Goal: Task Accomplishment & Management: Complete application form

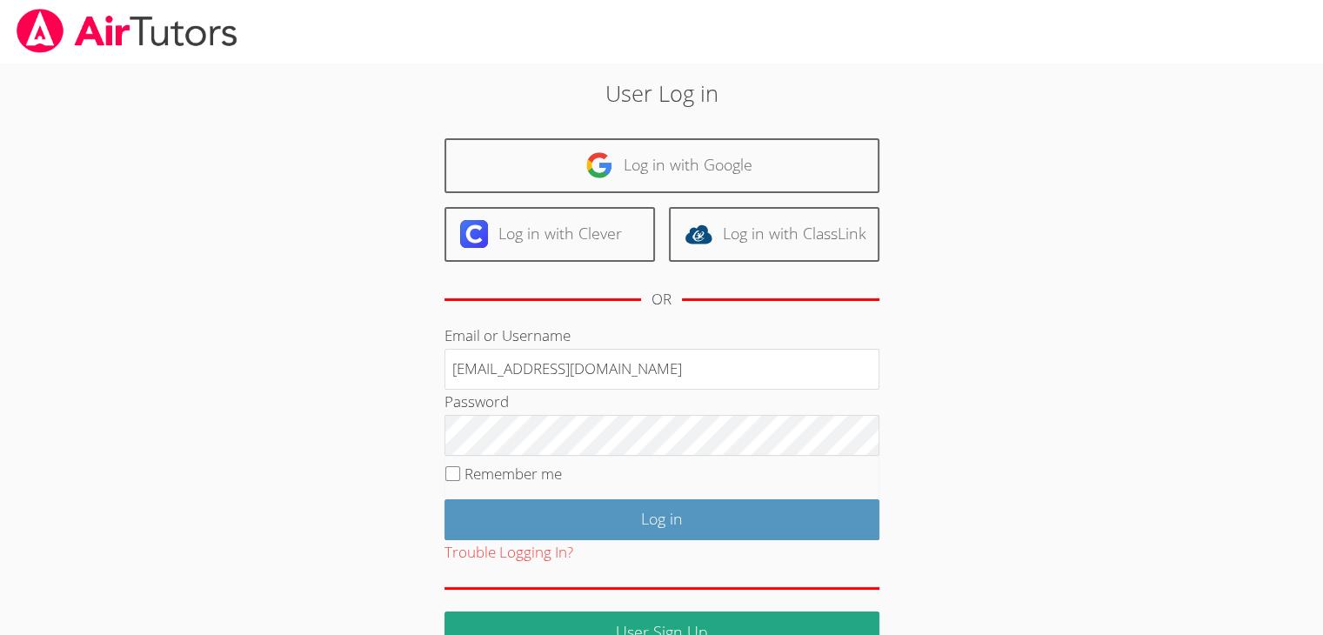
type input "info@pace-tutoring.com"
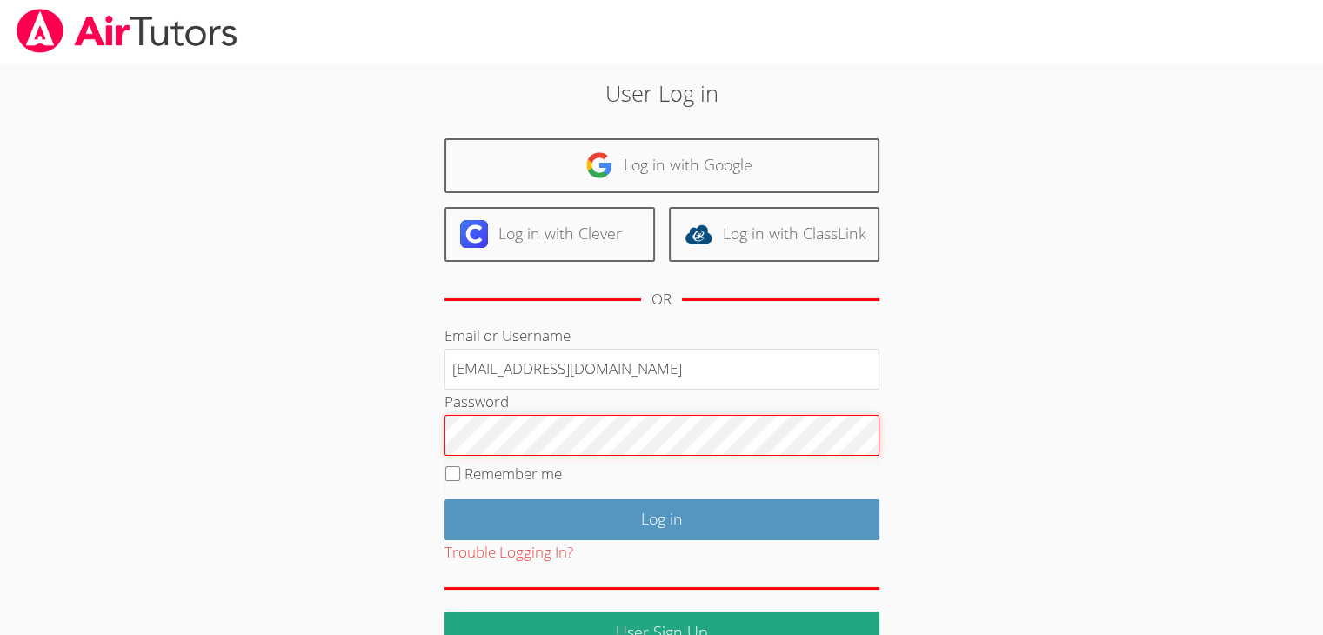
click at [445, 499] on input "Log in" at bounding box center [662, 519] width 435 height 41
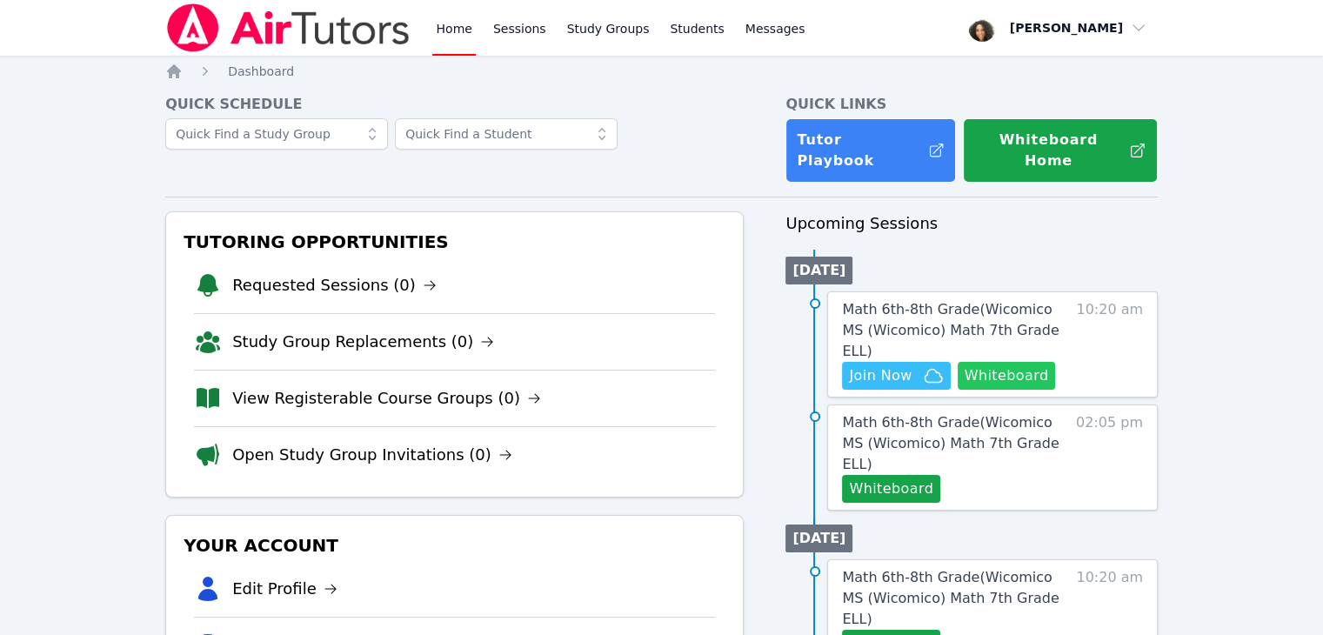
click at [1009, 362] on button "Whiteboard" at bounding box center [1007, 376] width 98 height 28
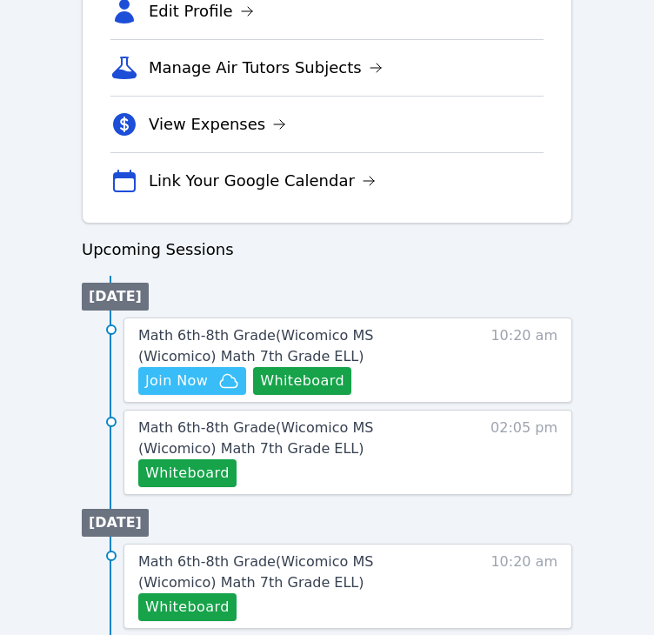
scroll to position [640, 0]
click at [195, 384] on span "Join Now" at bounding box center [176, 381] width 63 height 21
click at [207, 341] on span "Math 6th-8th Grade ( Wicomico MS (Wicomico) Math 7th Grade ELL )" at bounding box center [255, 345] width 235 height 37
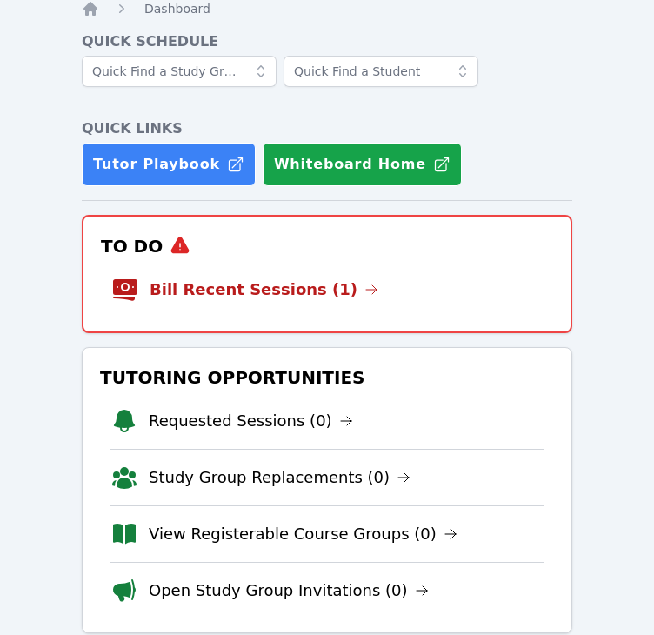
scroll to position [62, 0]
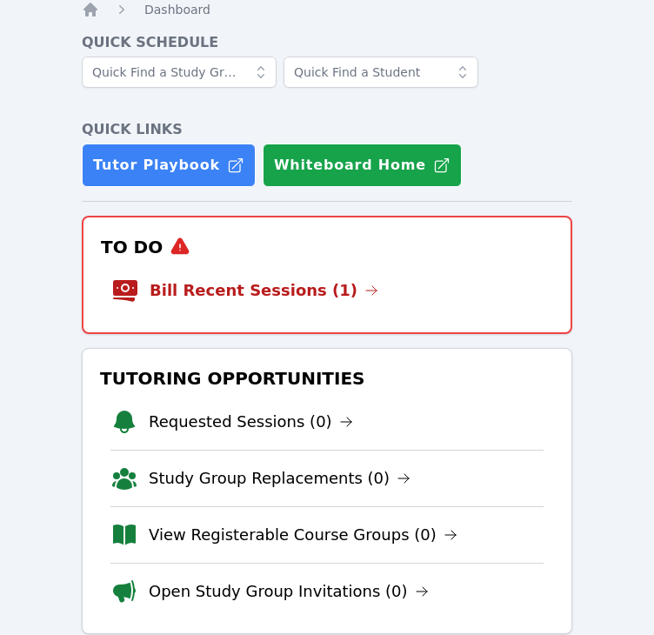
click at [351, 263] on li "Bill Recent Sessions (1)" at bounding box center [327, 291] width 432 height 56
click at [258, 284] on link "Bill Recent Sessions (1)" at bounding box center [264, 290] width 229 height 24
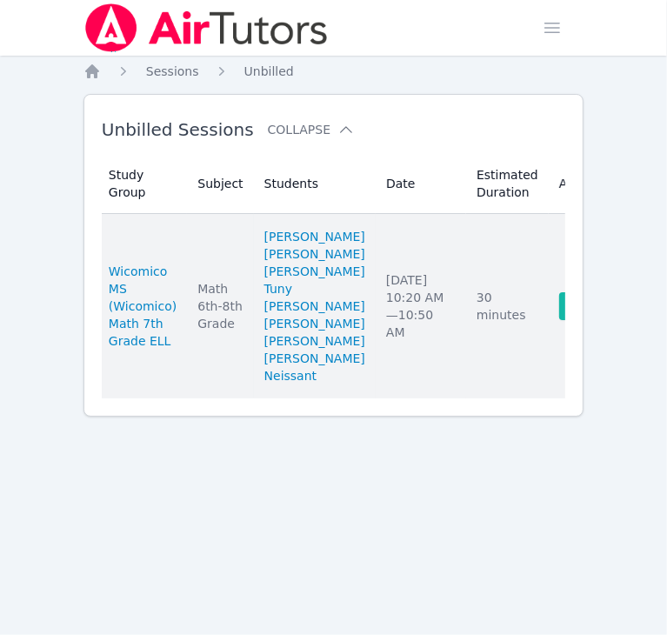
click at [559, 320] on link "Complete" at bounding box center [601, 306] width 84 height 28
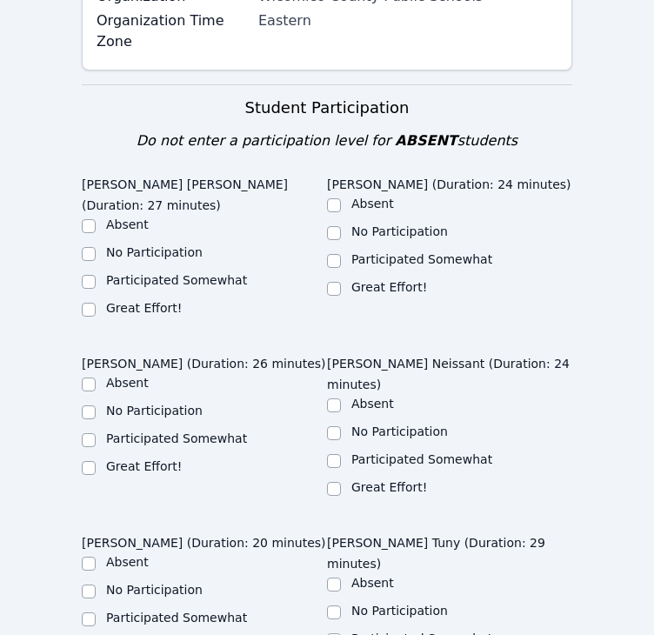
scroll to position [556, 0]
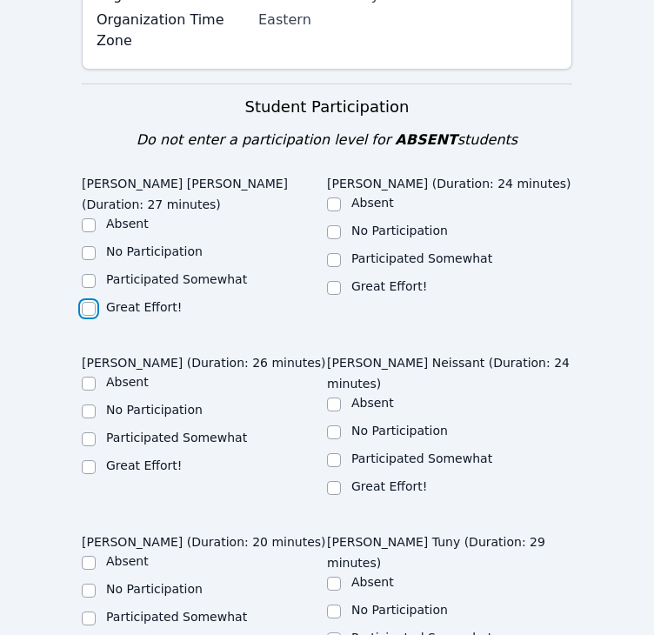
click at [88, 302] on input "Great Effort!" at bounding box center [89, 309] width 14 height 14
checkbox input "true"
click at [336, 281] on input "Great Effort!" at bounding box center [334, 288] width 14 height 14
checkbox input "true"
click at [90, 460] on input "Great Effort!" at bounding box center [89, 467] width 14 height 14
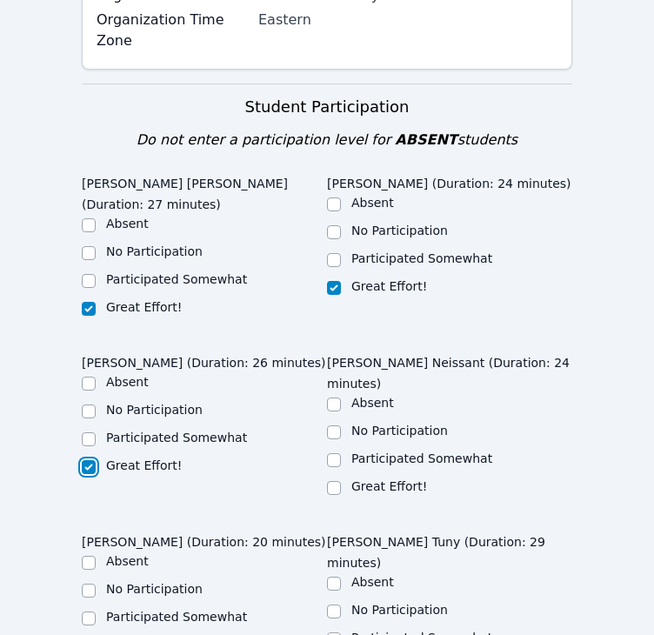
checkbox input "true"
click at [338, 481] on input "Great Effort!" at bounding box center [334, 488] width 14 height 14
checkbox input "true"
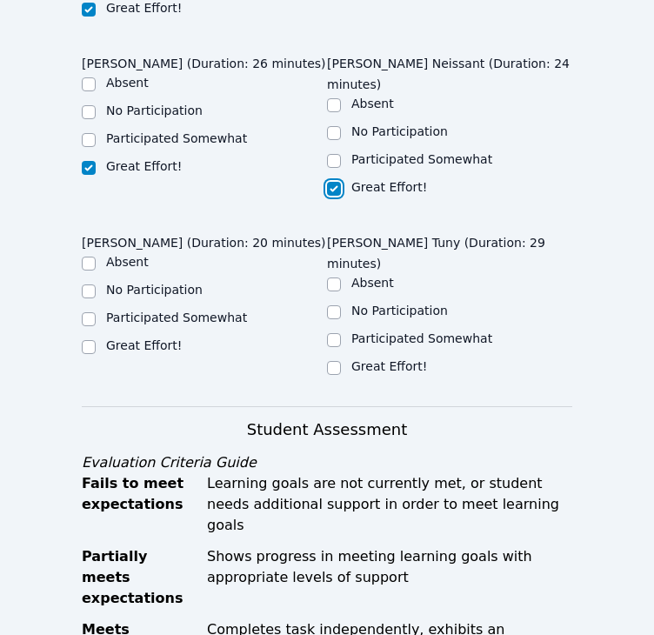
scroll to position [856, 0]
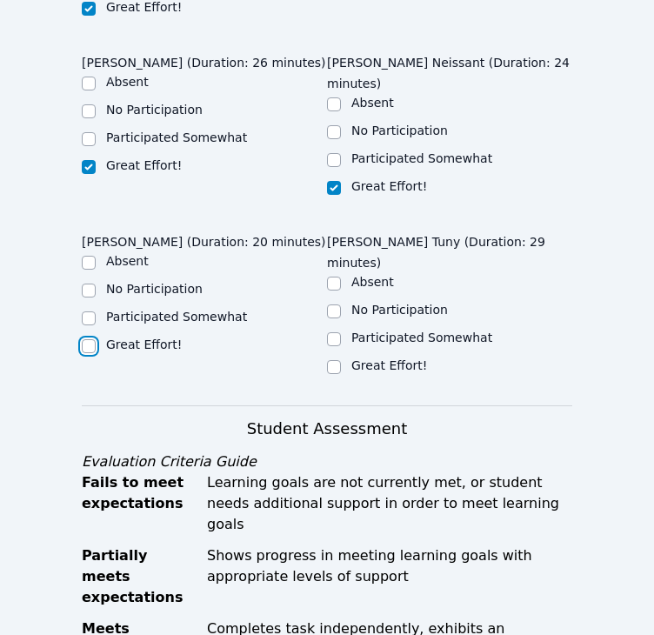
click at [94, 339] on input "Great Effort!" at bounding box center [89, 346] width 14 height 14
checkbox input "true"
click at [356, 358] on label "Great Effort!" at bounding box center [389, 365] width 76 height 14
click at [341, 360] on input "Great Effort!" at bounding box center [334, 367] width 14 height 14
checkbox input "true"
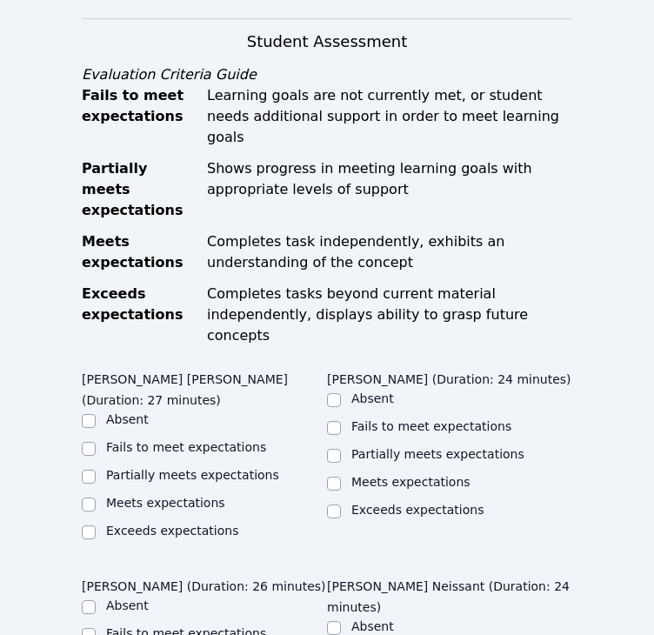
scroll to position [1246, 0]
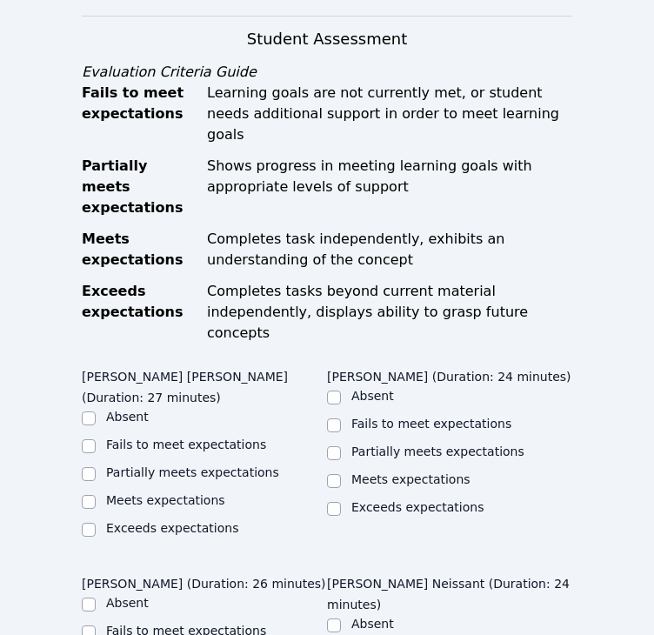
click at [129, 493] on label "Meets expectations" at bounding box center [165, 500] width 119 height 14
click at [96, 495] on input "Meets expectations" at bounding box center [89, 502] width 14 height 14
checkbox input "true"
click at [338, 474] on input "Meets expectations" at bounding box center [334, 481] width 14 height 14
checkbox input "true"
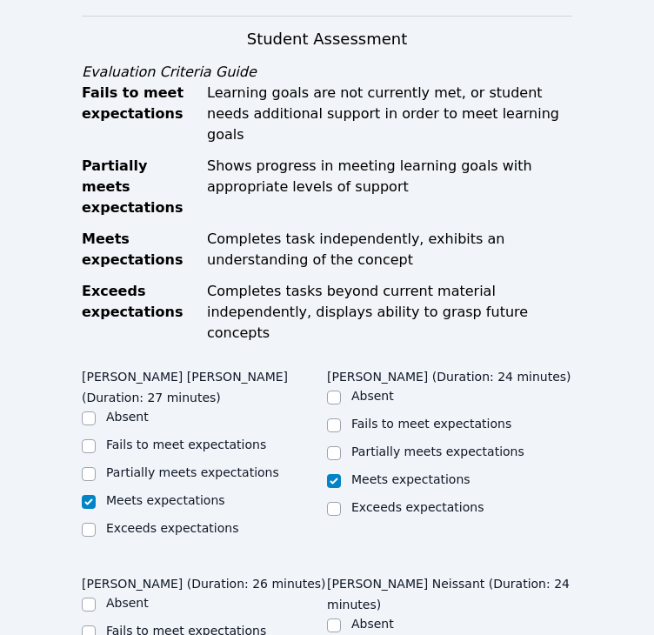
checkbox input "true"
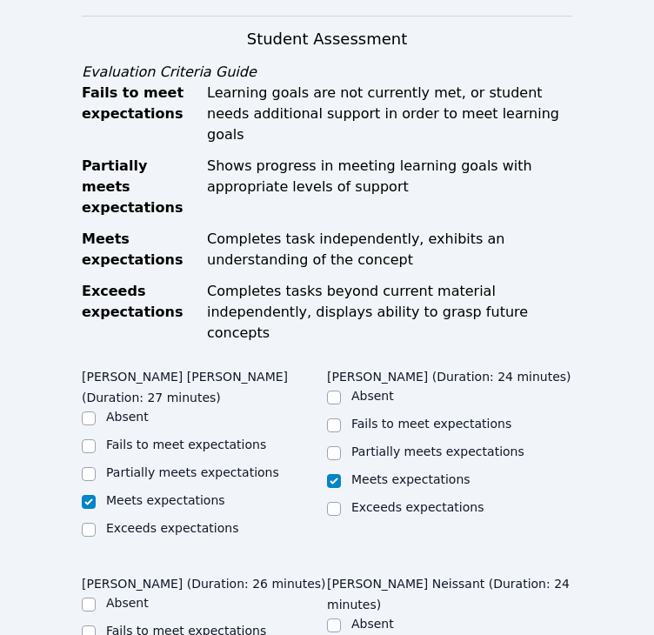
checkbox input "true"
checkbox input "false"
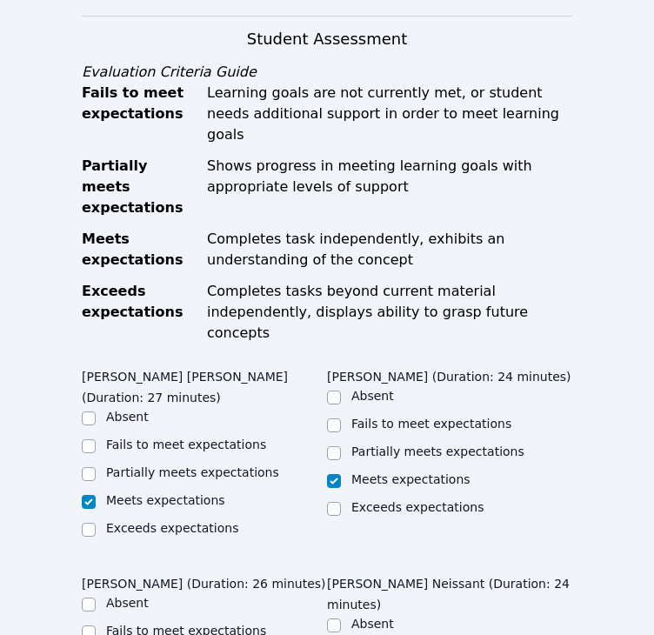
checkbox input "true"
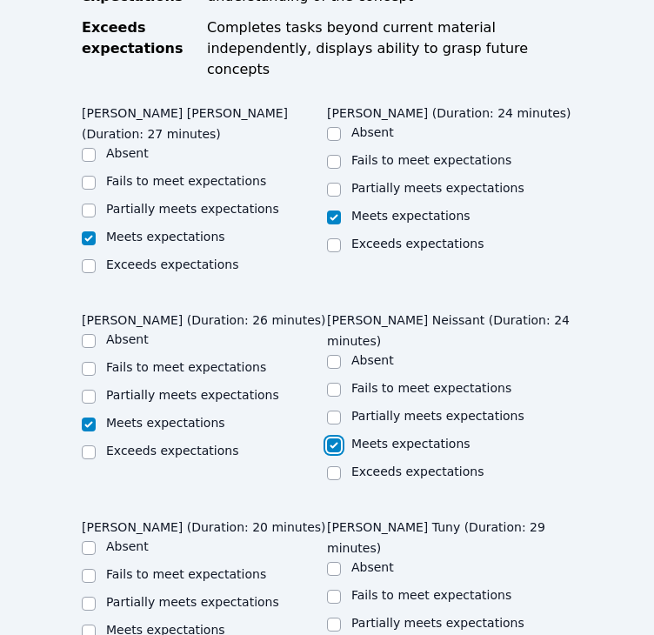
scroll to position [1510, 0]
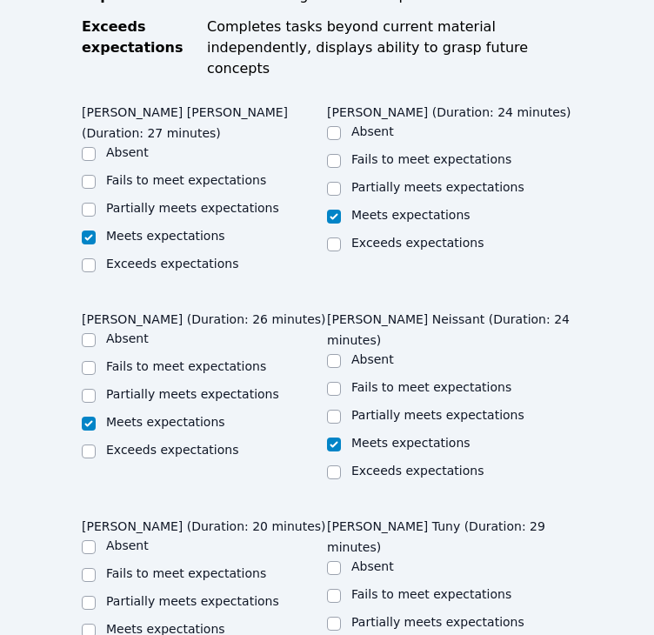
click at [140, 622] on label "Meets expectations" at bounding box center [165, 629] width 119 height 14
click at [96, 624] on input "Meets expectations" at bounding box center [89, 631] width 14 height 14
checkbox input "true"
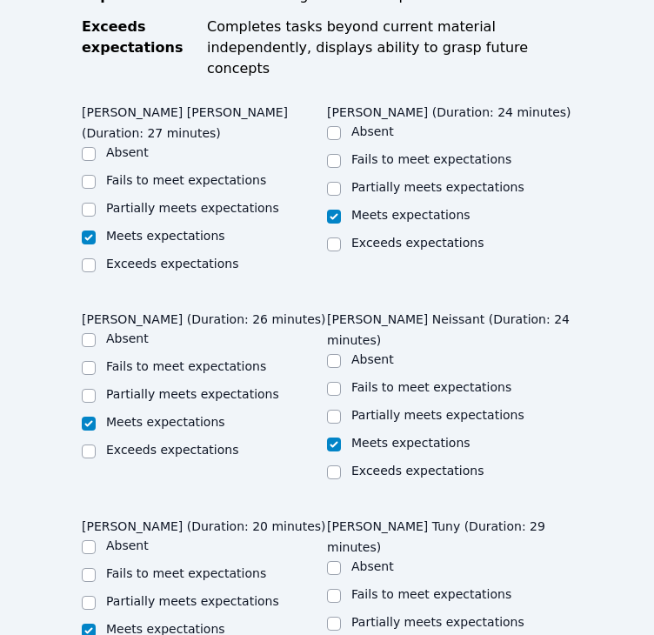
checkbox input "true"
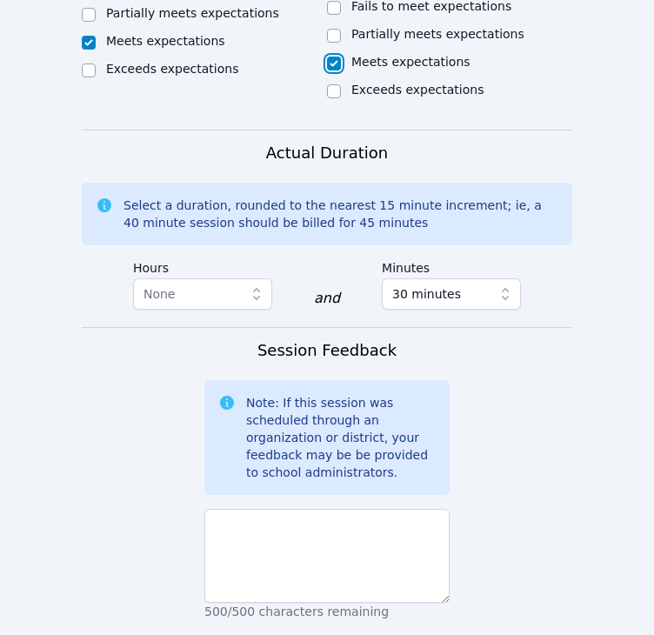
scroll to position [2105, 0]
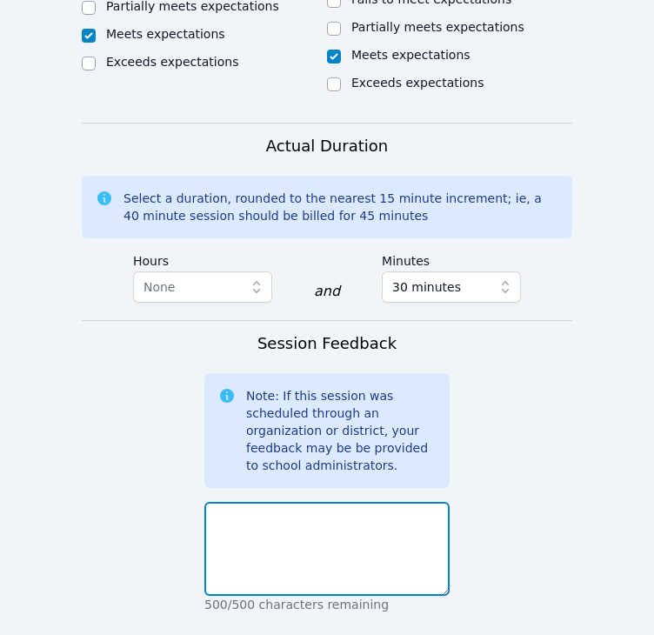
click at [400, 502] on textarea at bounding box center [326, 549] width 245 height 94
type textarea "We had a good session."
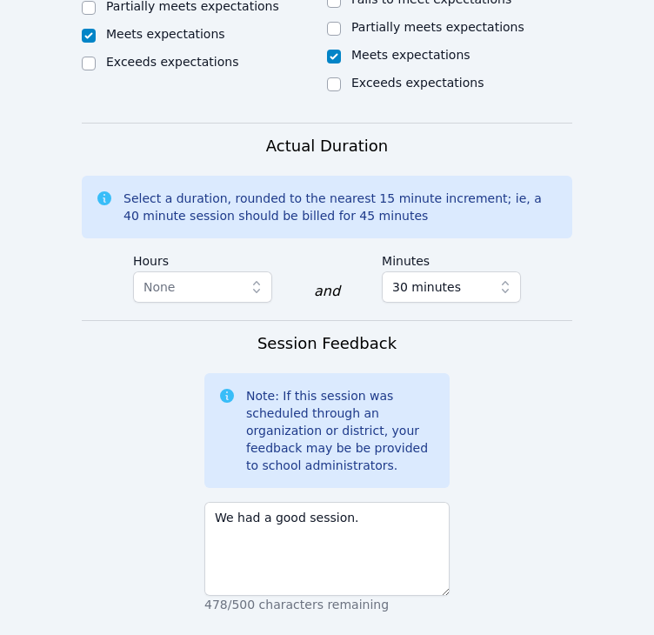
scroll to position [2240, 0]
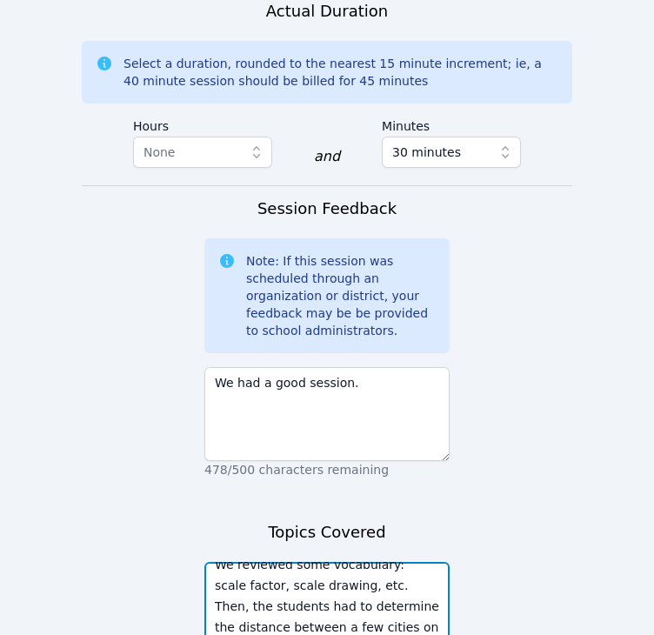
type textarea "We reviewed some vocabulary: scale factor, scale drawing, etc. Then, the studen…"
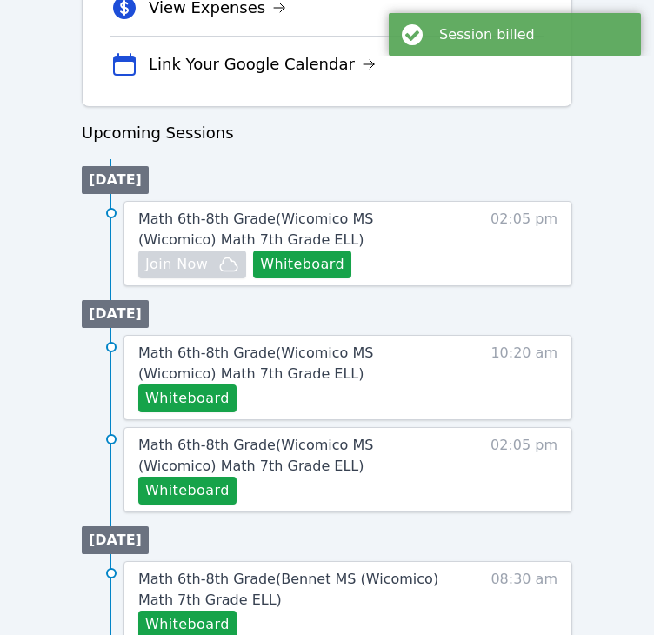
scroll to position [759, 0]
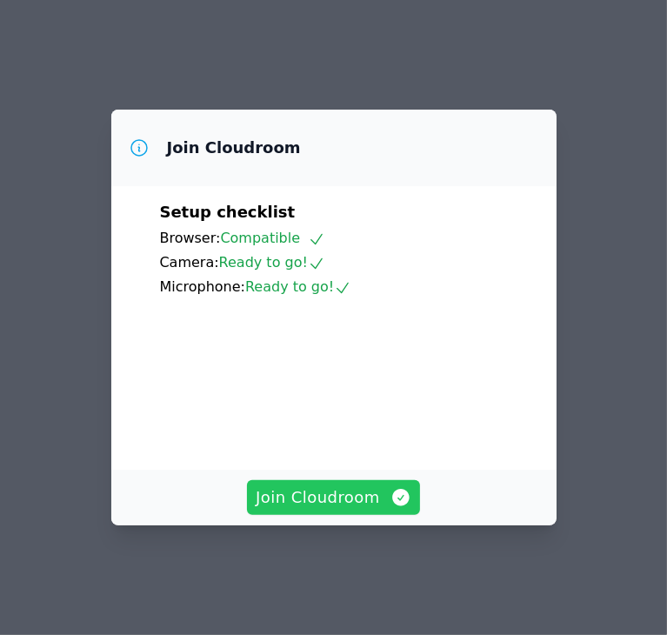
click at [338, 510] on span "Join Cloudroom" at bounding box center [334, 497] width 156 height 24
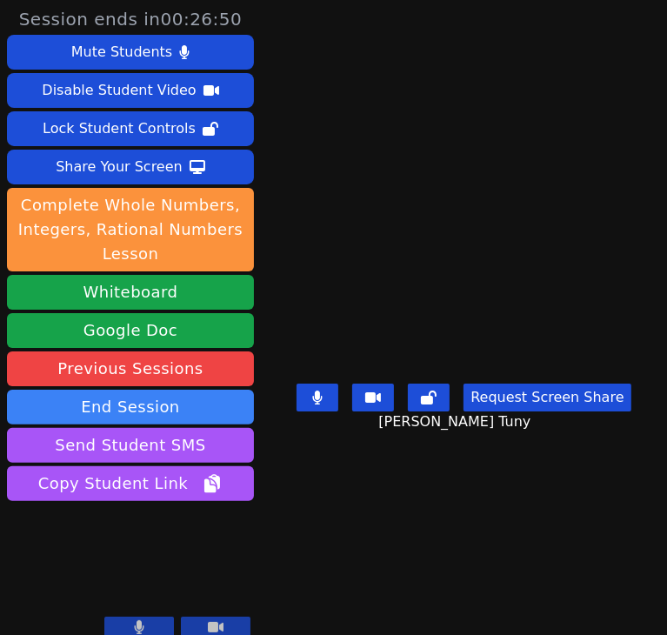
scroll to position [16, 0]
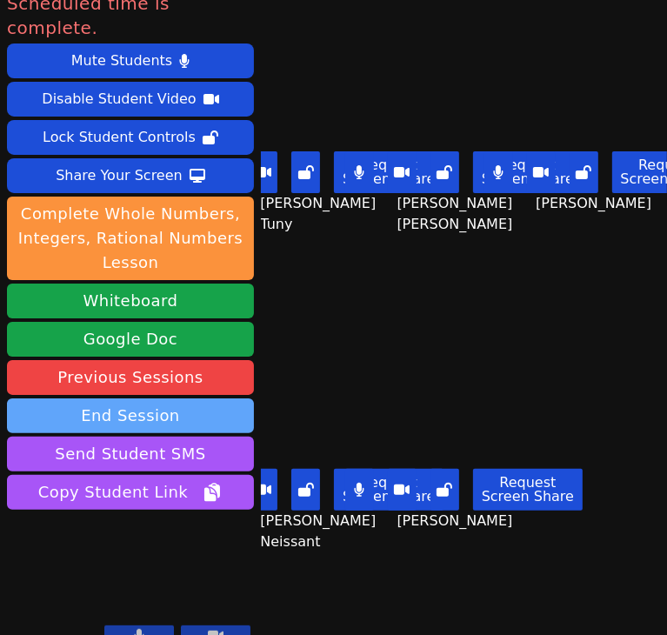
click at [199, 398] on button "End Session" at bounding box center [130, 415] width 247 height 35
